Goal: Transaction & Acquisition: Purchase product/service

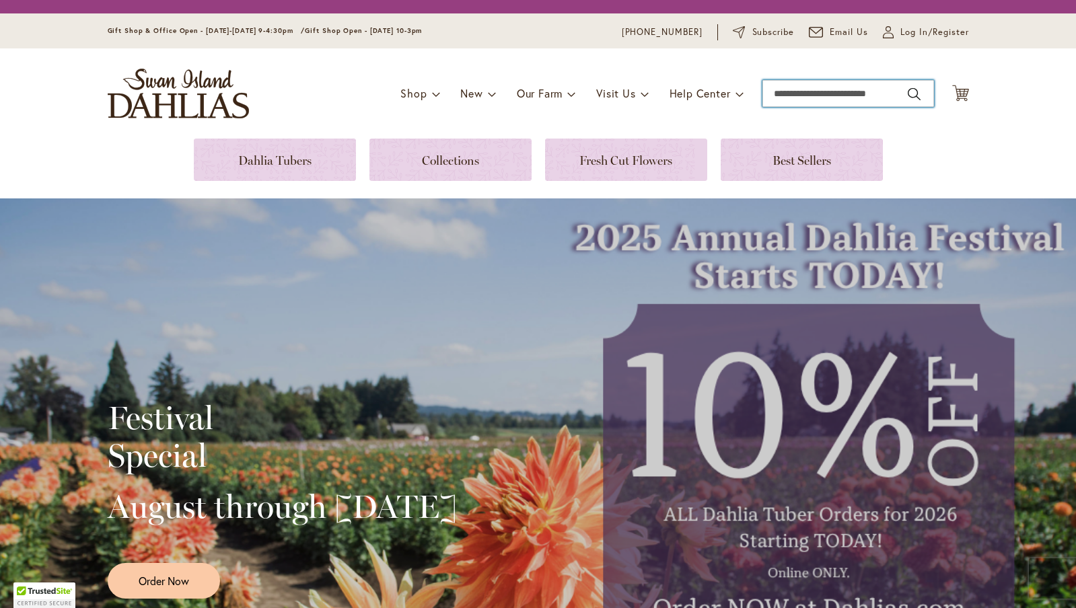
click at [832, 96] on input "Search" at bounding box center [848, 93] width 172 height 27
click at [907, 83] on button "Search" at bounding box center [913, 94] width 12 height 22
type input "**********"
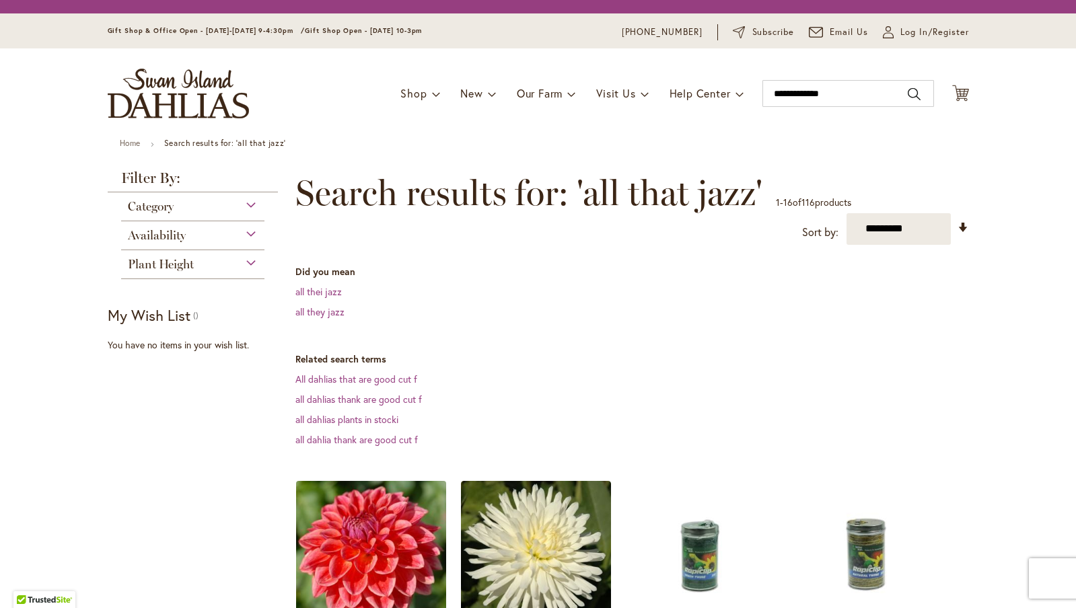
click at [387, 477] on img at bounding box center [370, 555] width 157 height 157
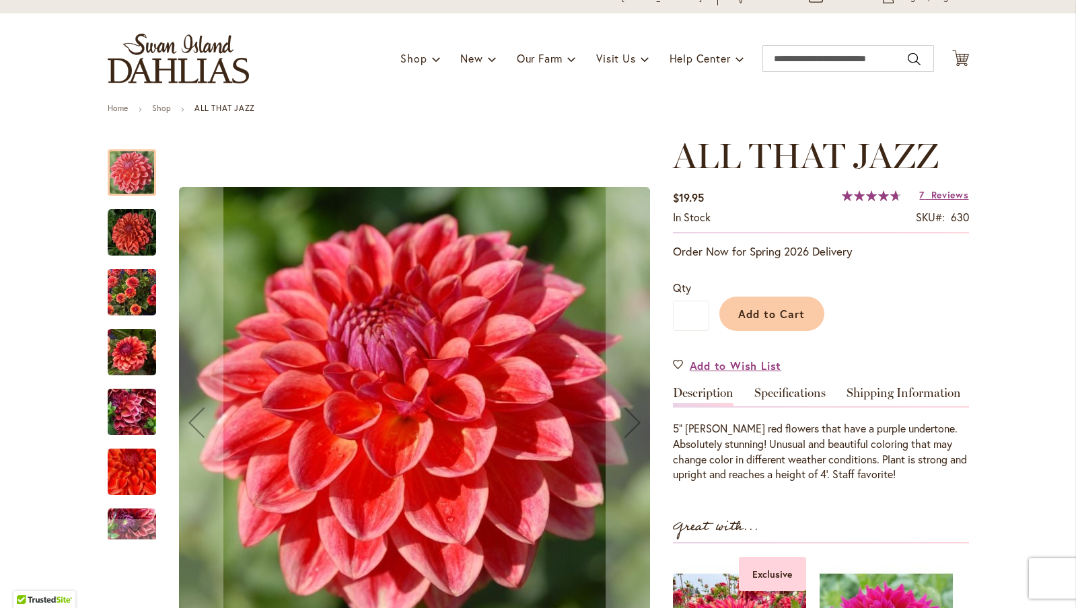
scroll to position [62, 0]
click at [961, 63] on icon "Cart .cls-1 { fill: #231f20; }" at bounding box center [960, 57] width 17 height 17
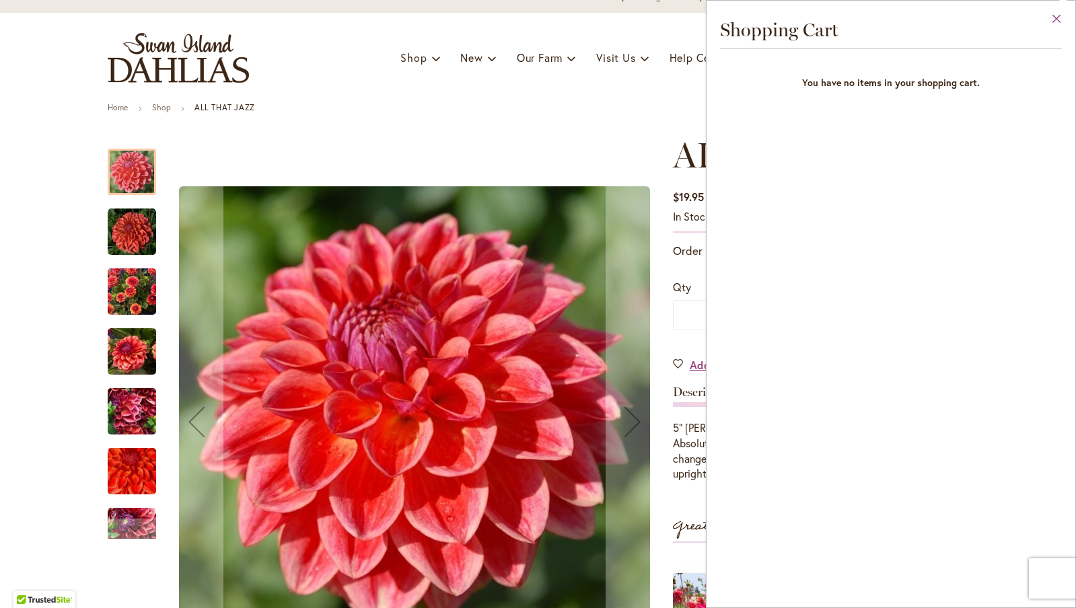
click at [1060, 19] on button "Close" at bounding box center [1056, 22] width 37 height 42
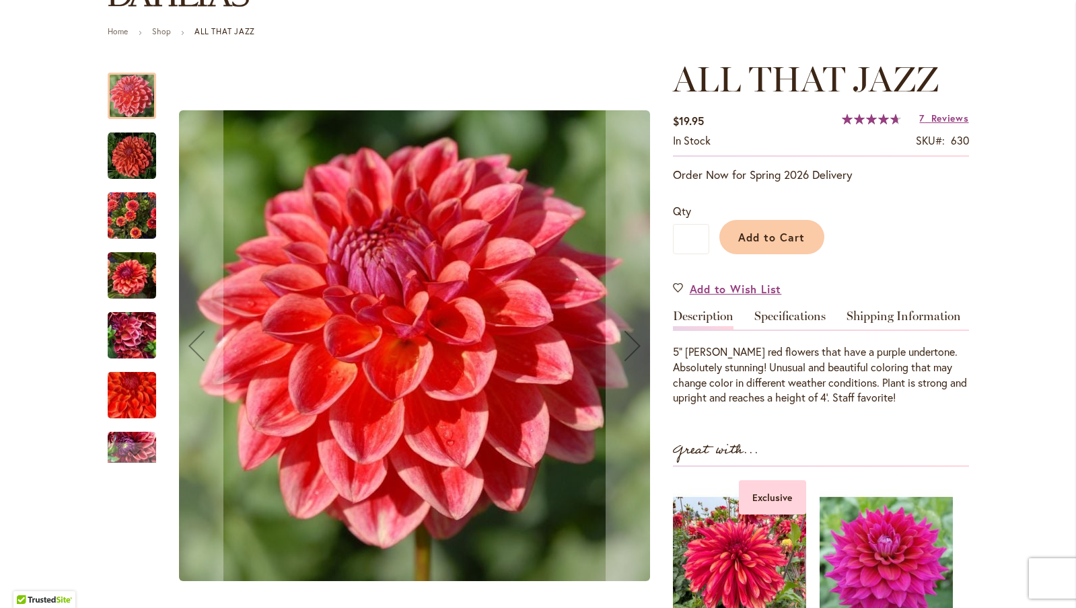
scroll to position [0, 0]
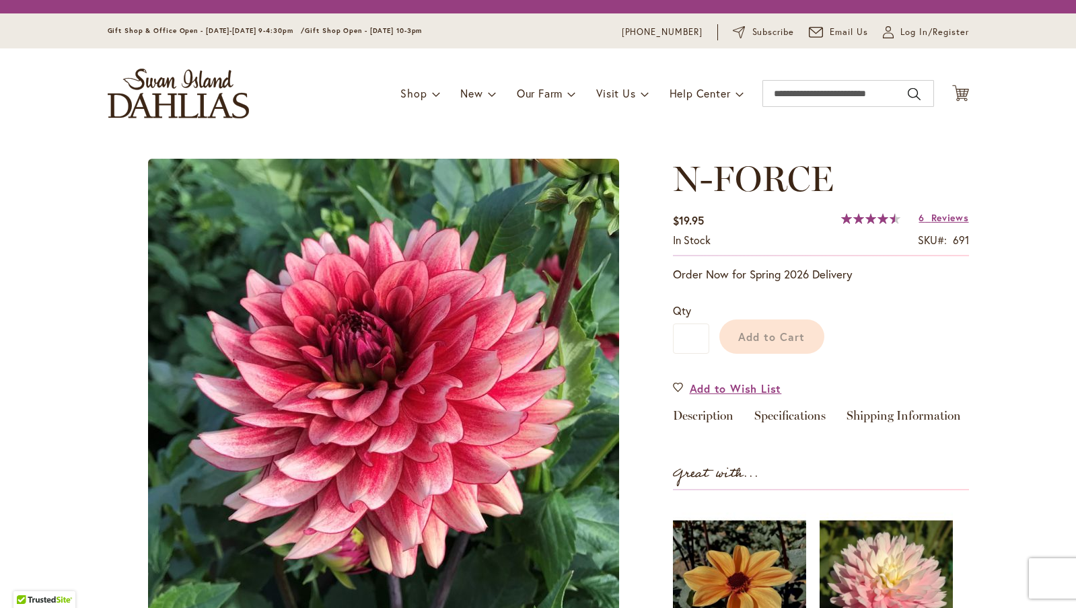
click at [777, 283] on div "N-FORCE $19.95 In stock SKU 691 Rating: 90 % of 100 6 Reviews Add Your Review O…" at bounding box center [821, 501] width 296 height 684
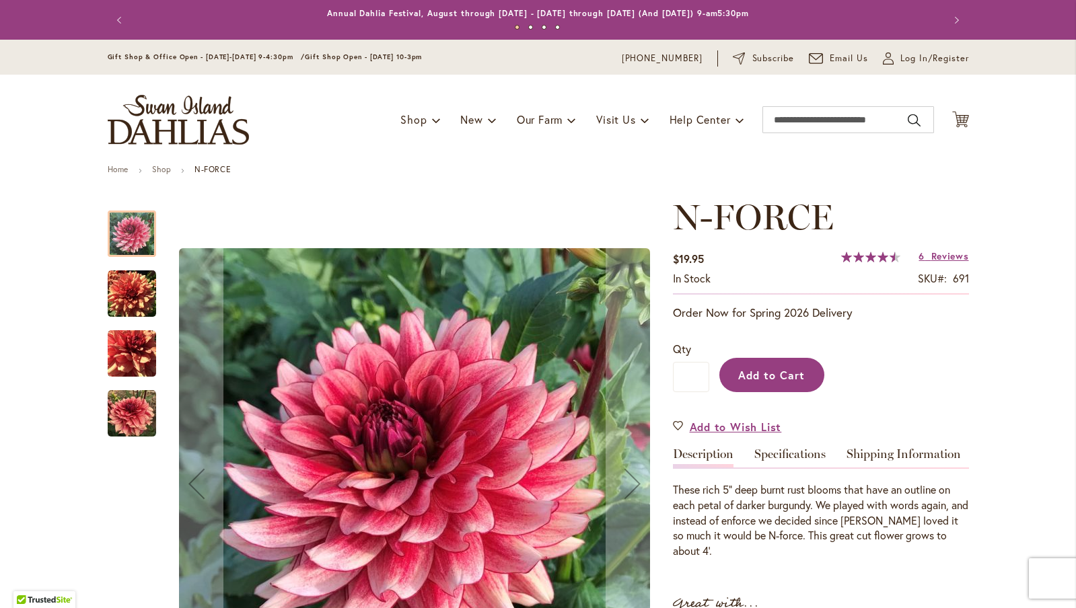
click at [788, 373] on span "Add to Cart" at bounding box center [771, 375] width 67 height 14
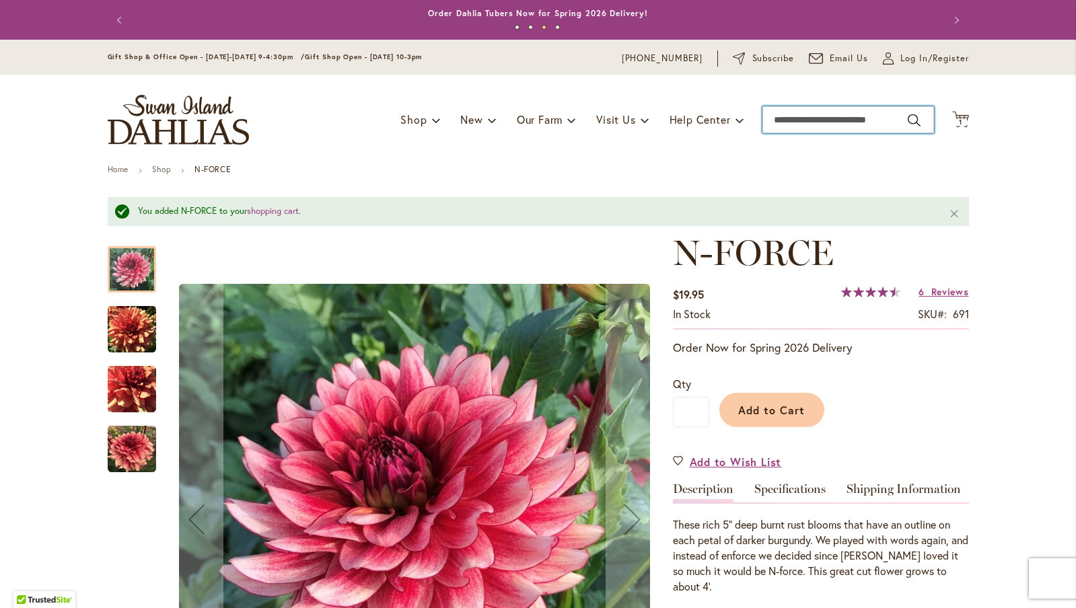
click at [778, 117] on input "Search" at bounding box center [848, 119] width 172 height 27
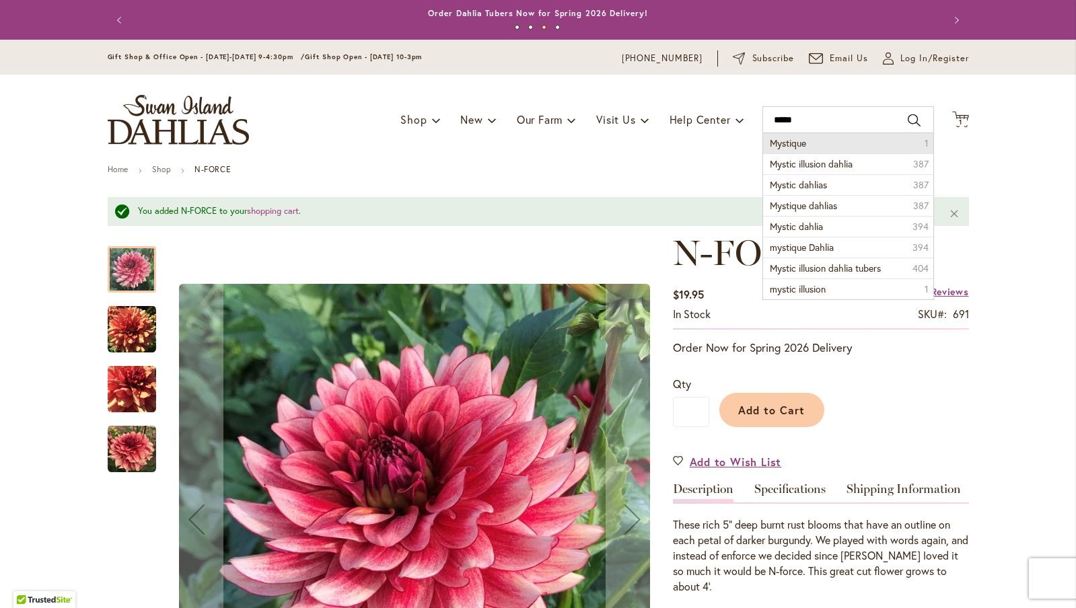
click at [830, 141] on li "Mystique 1" at bounding box center [848, 143] width 170 height 20
type input "********"
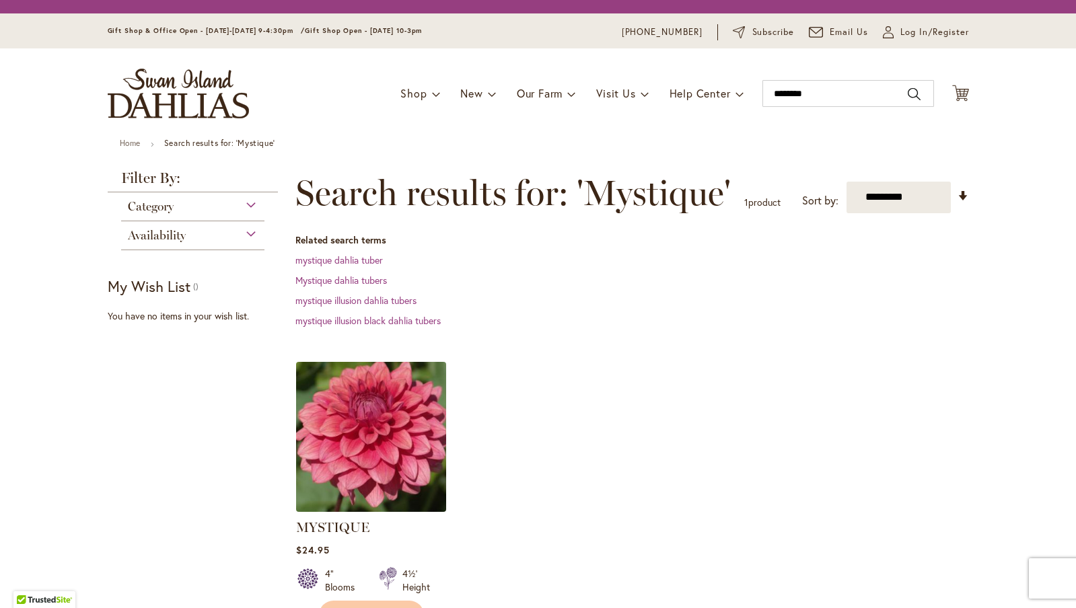
click at [371, 426] on img at bounding box center [370, 436] width 157 height 157
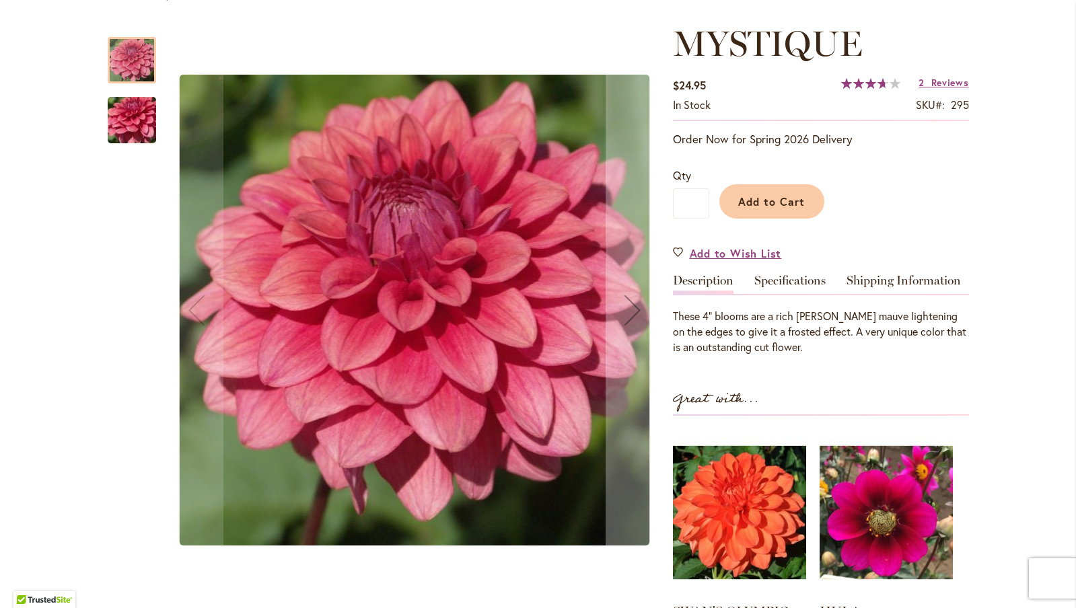
scroll to position [172, 0]
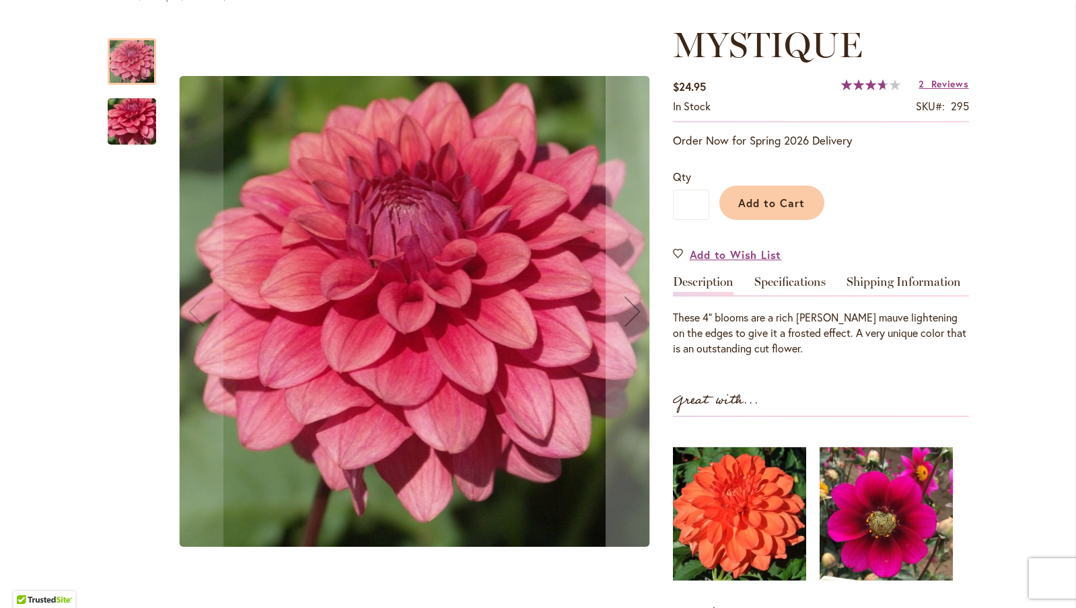
click at [111, 118] on img "MYSTIQUE" at bounding box center [131, 121] width 97 height 73
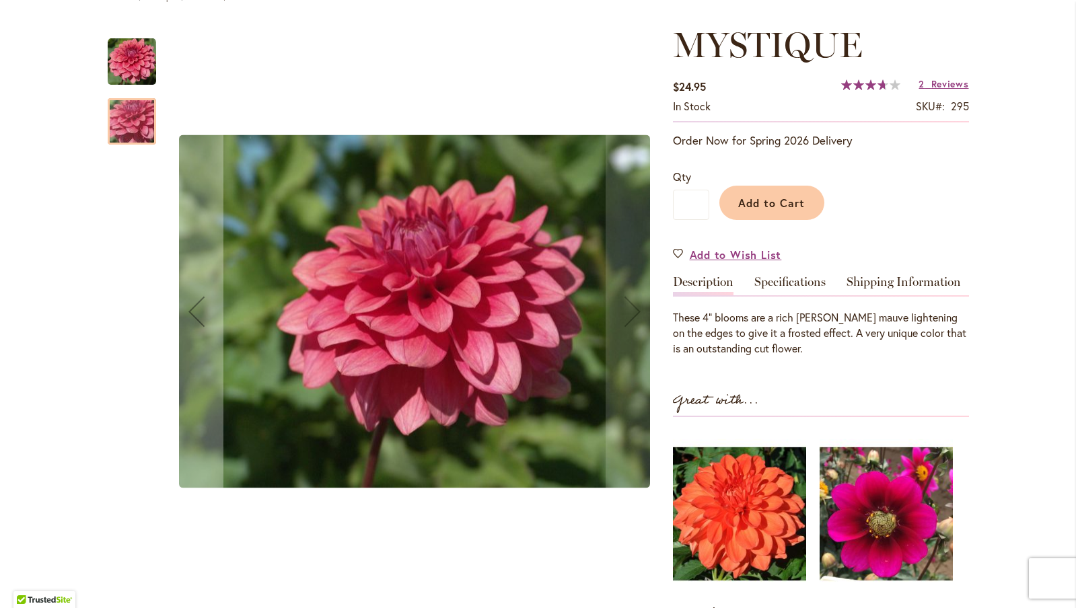
scroll to position [0, 0]
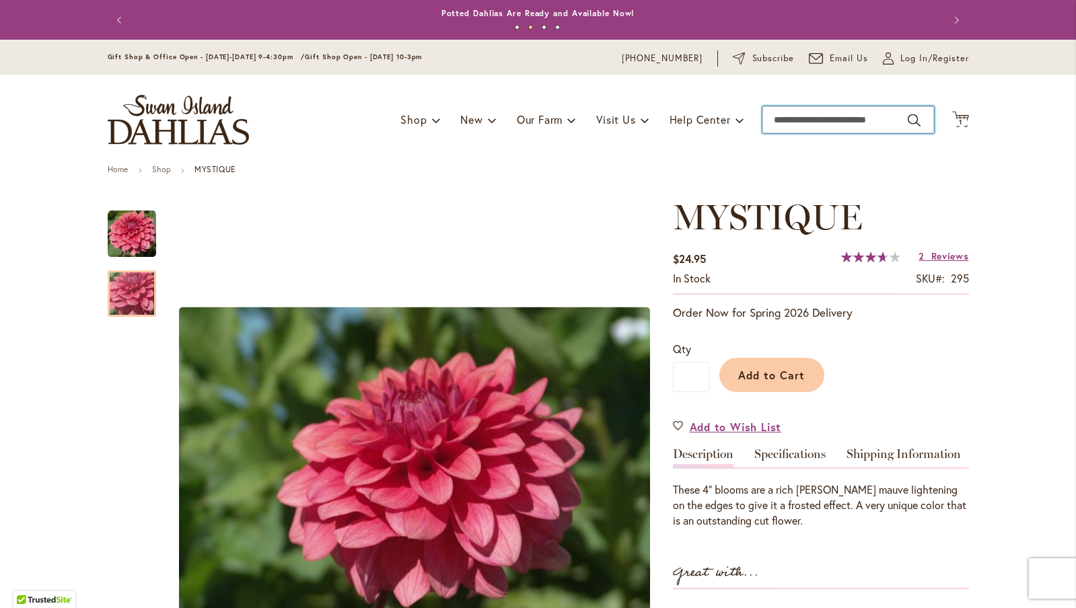
click at [776, 118] on input "Search" at bounding box center [848, 119] width 172 height 27
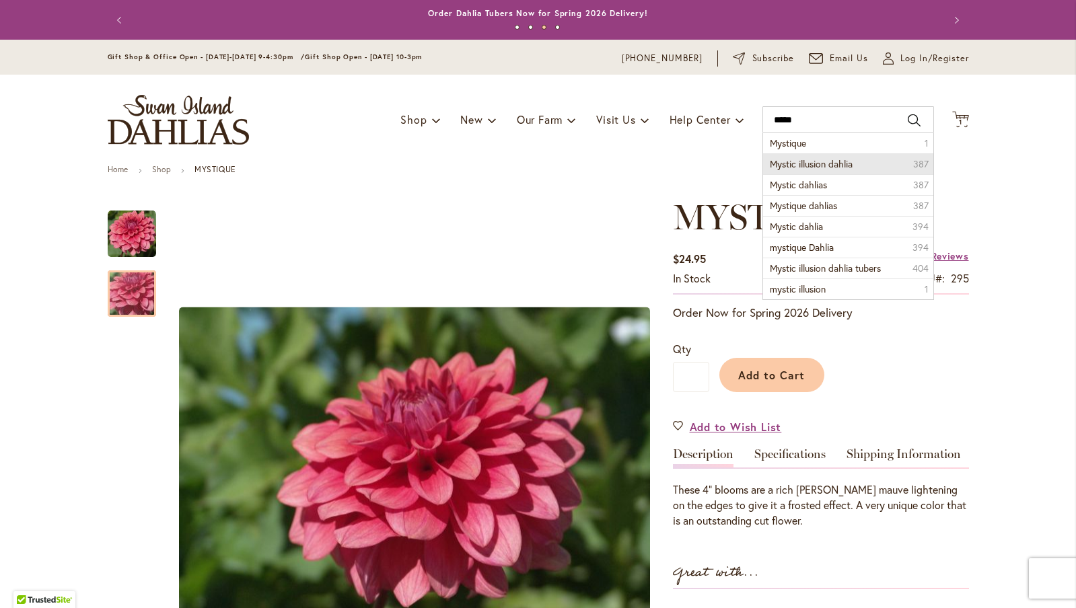
click at [814, 155] on li "Mystic illusion dahlia 387" at bounding box center [848, 163] width 170 height 21
type input "**********"
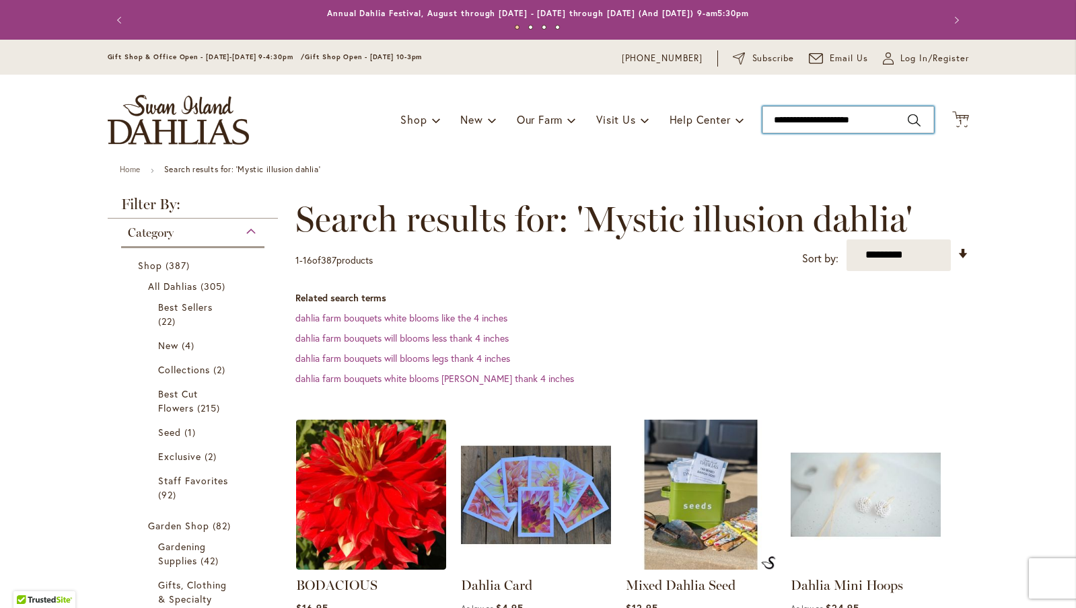
click at [837, 129] on input "**********" at bounding box center [848, 119] width 172 height 27
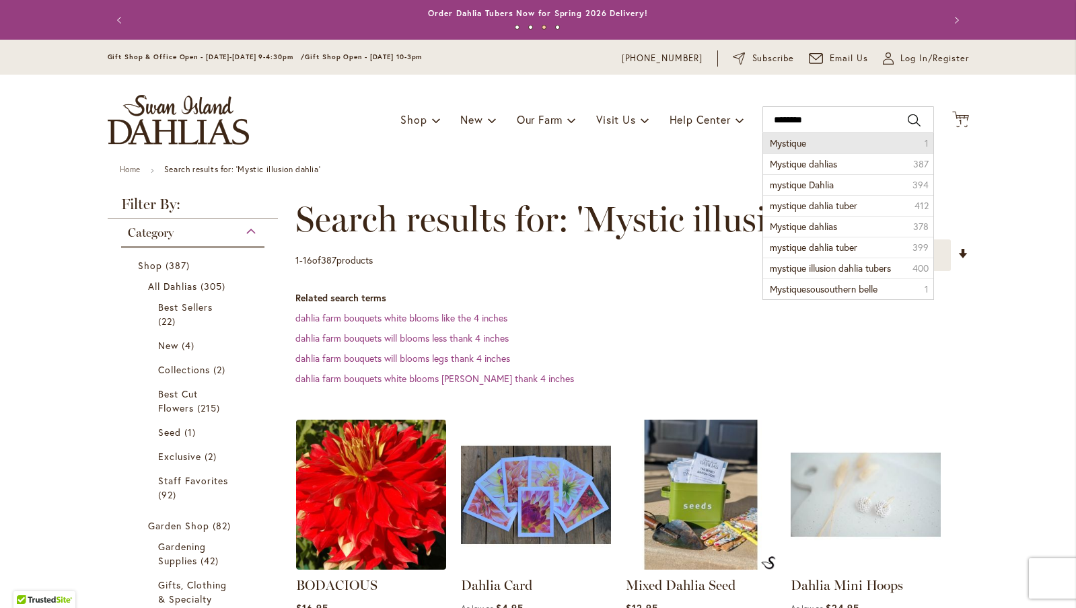
click at [800, 145] on span "Mystique" at bounding box center [788, 143] width 36 height 13
type input "********"
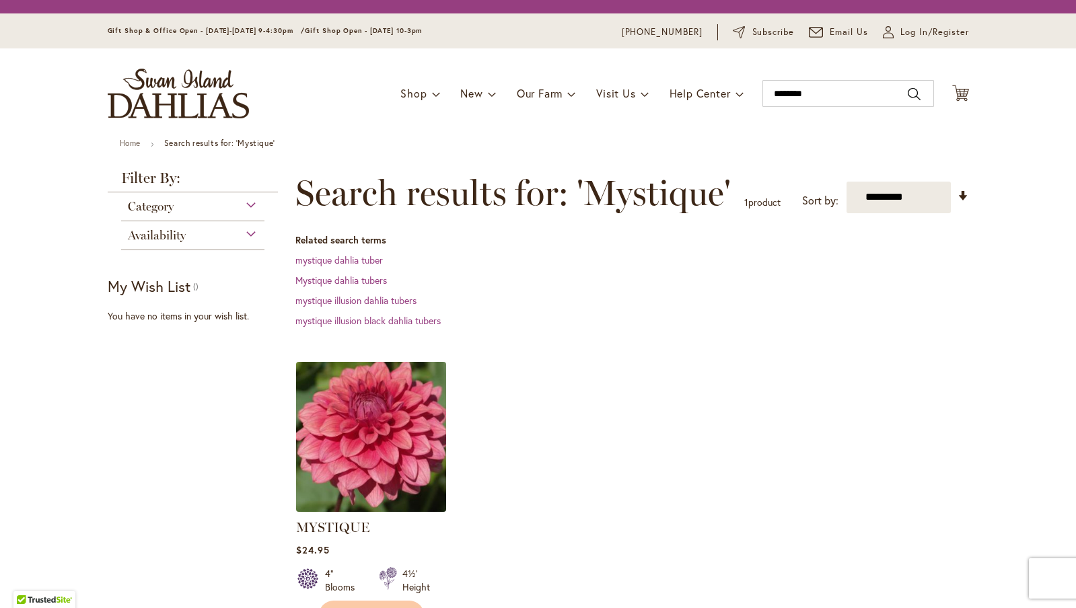
click at [377, 440] on img at bounding box center [370, 436] width 157 height 157
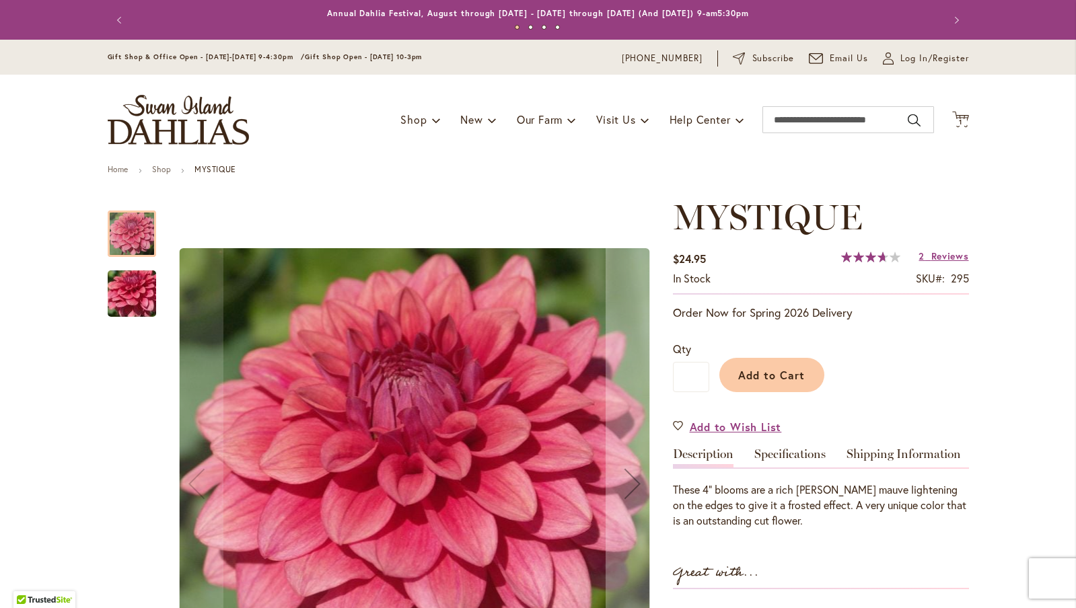
scroll to position [128, 0]
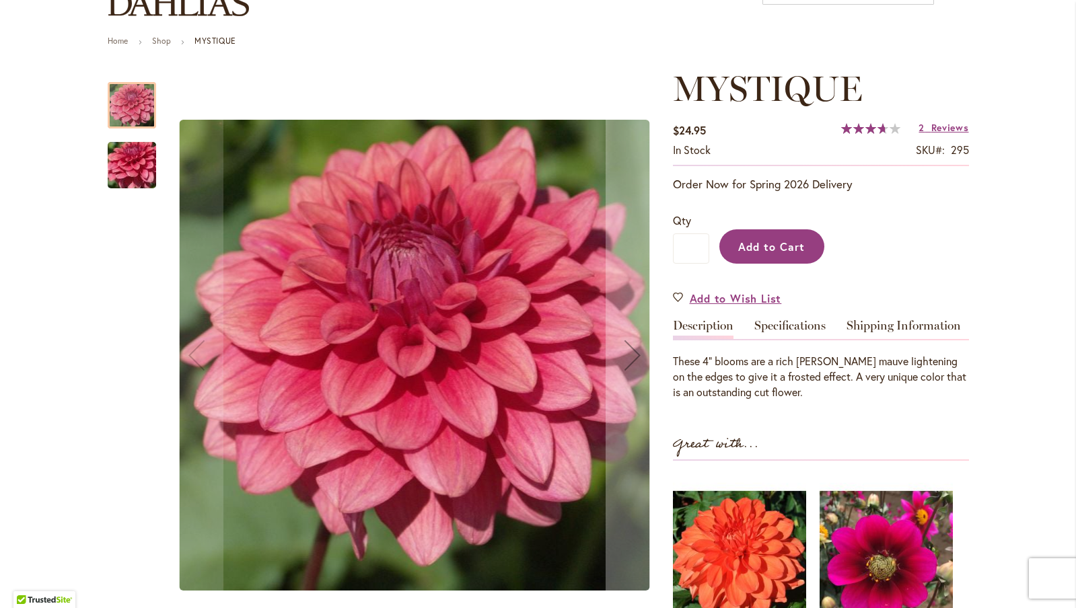
click at [799, 246] on span "Add to Cart" at bounding box center [771, 246] width 67 height 14
